Goal: Task Accomplishment & Management: Use online tool/utility

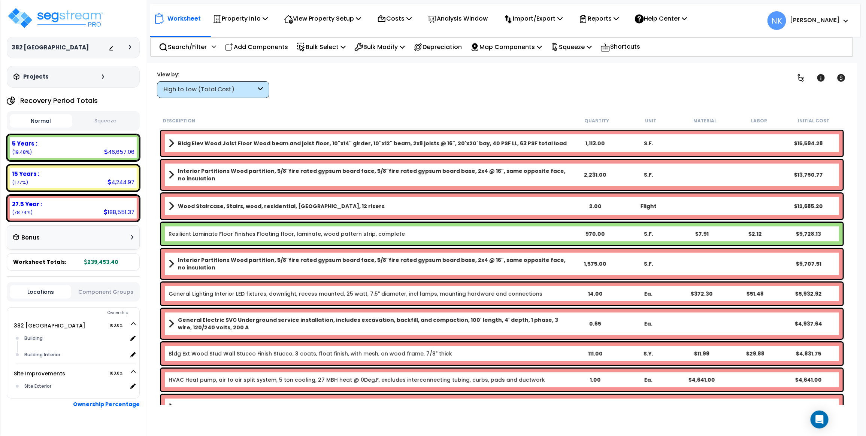
click at [245, 204] on b "Wood Staircase, Stairs, wood, residential, [GEOGRAPHIC_DATA], 12 risers" at bounding box center [281, 206] width 207 height 7
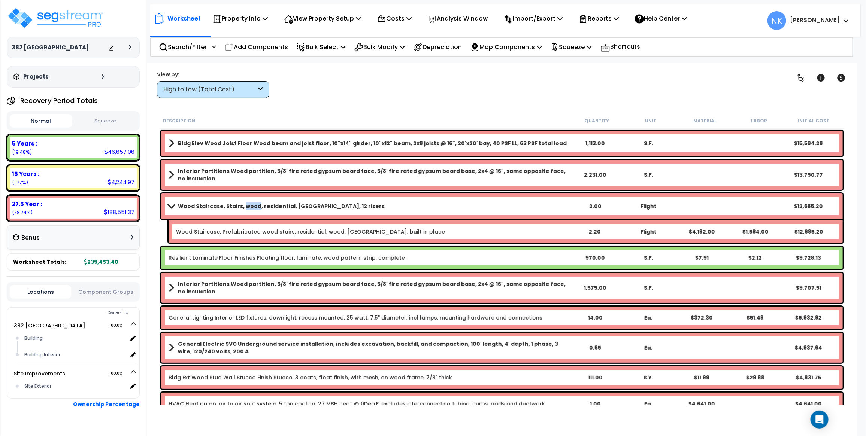
click at [245, 204] on b "Wood Staircase, Stairs, wood, residential, [GEOGRAPHIC_DATA], 12 risers" at bounding box center [281, 206] width 207 height 7
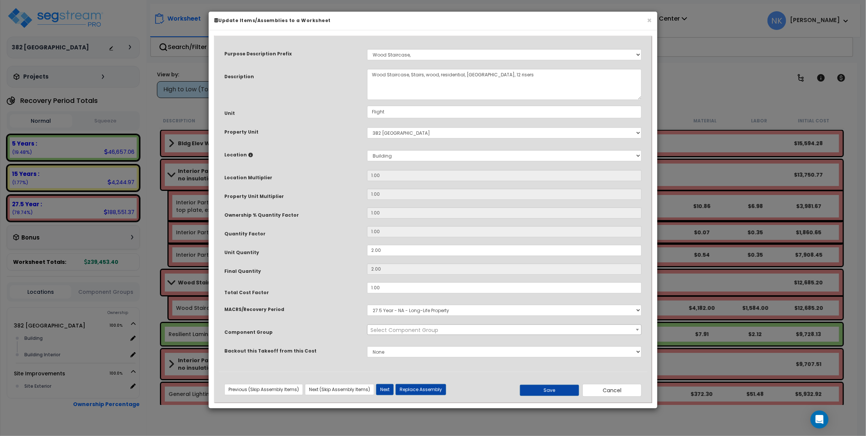
select select "45933"
click at [417, 388] on button "Replace Assembly" at bounding box center [420, 389] width 51 height 11
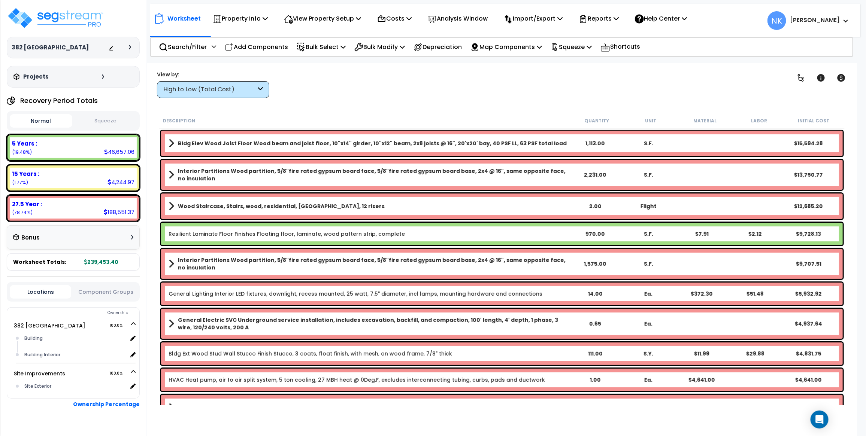
click at [222, 208] on b "Wood Staircase, Stairs, wood, residential, [GEOGRAPHIC_DATA], 12 risers" at bounding box center [281, 206] width 207 height 7
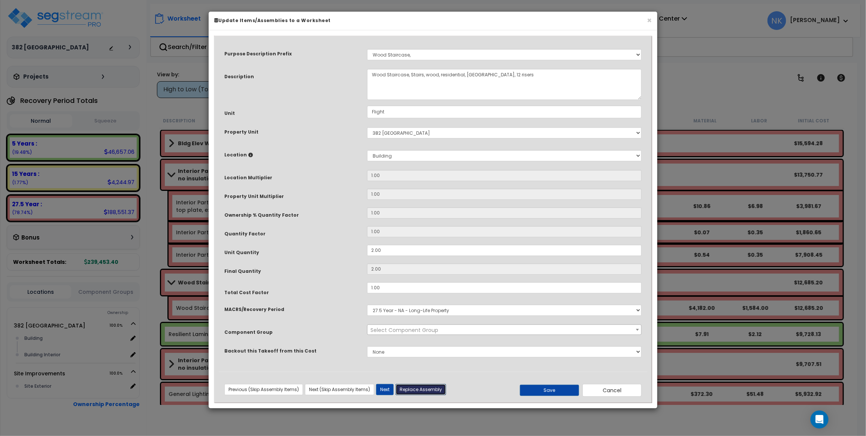
click at [415, 388] on button "Replace Assembly" at bounding box center [420, 389] width 51 height 11
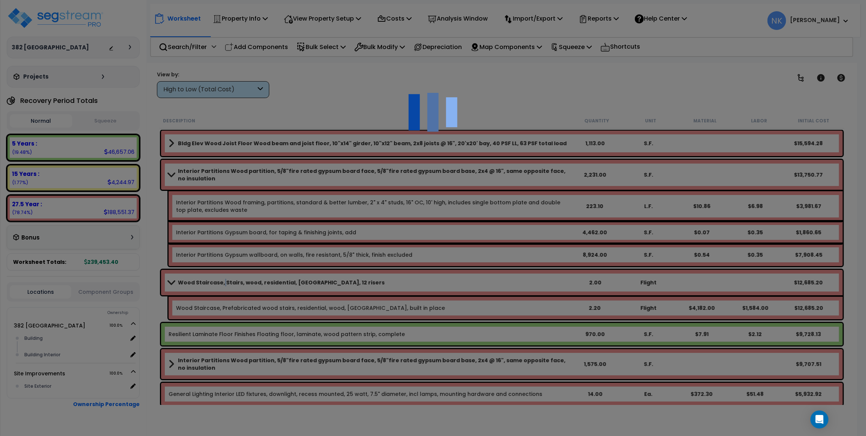
type input "2"
type input "Flight"
select select "163846"
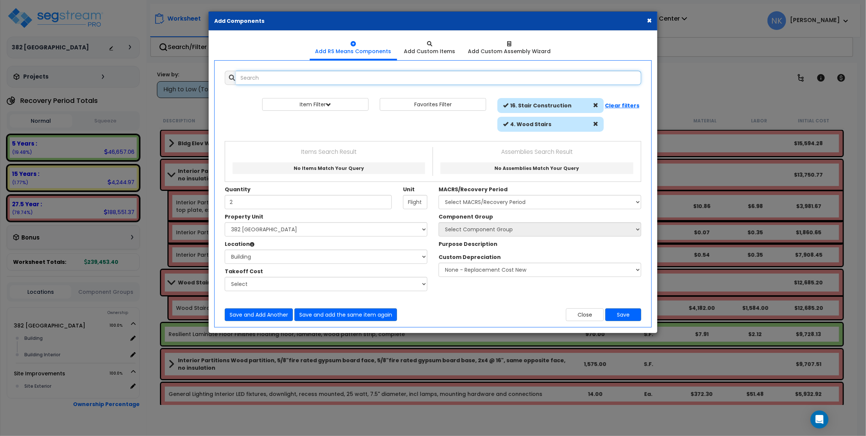
select select "6"
